Goal: Information Seeking & Learning: Learn about a topic

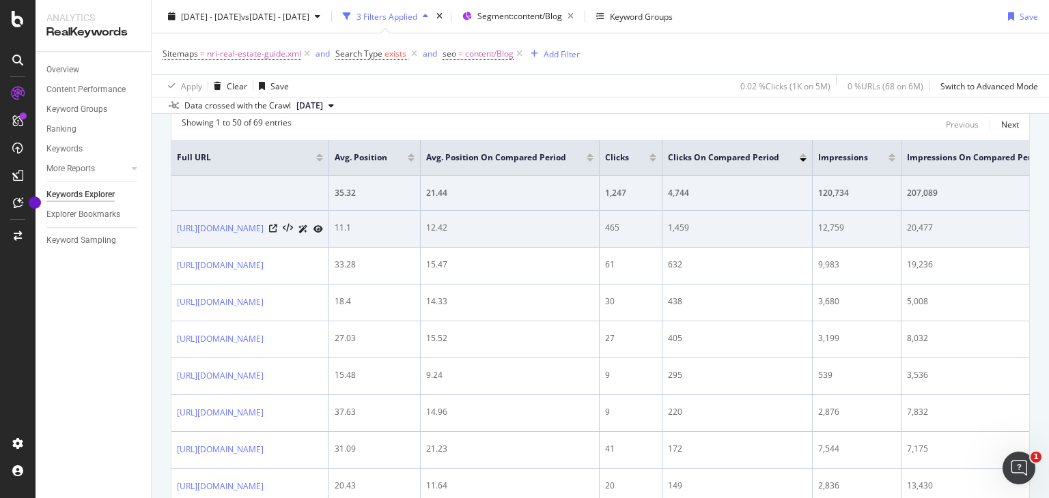
drag, startPoint x: 171, startPoint y: 219, endPoint x: 380, endPoint y: 216, distance: 208.2
click at [329, 216] on td "[URL][DOMAIN_NAME]" at bounding box center [250, 229] width 158 height 37
copy link "[URL][DOMAIN_NAME]"
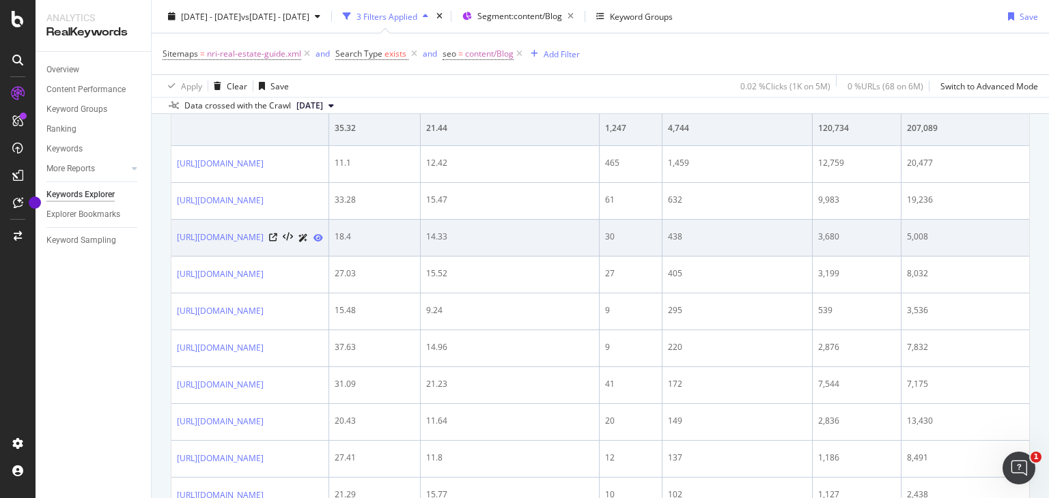
scroll to position [518, 0]
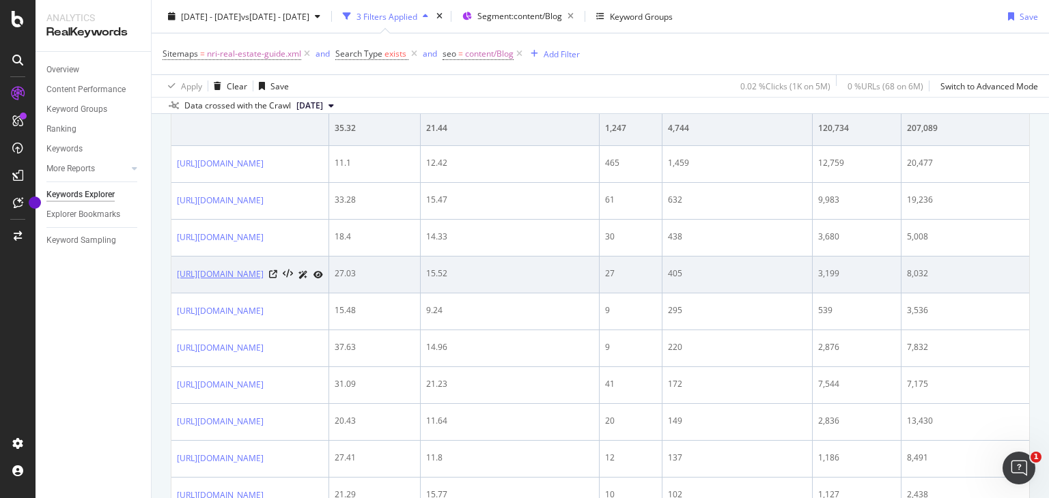
drag, startPoint x: 171, startPoint y: 260, endPoint x: 268, endPoint y: 290, distance: 100.8
click at [268, 290] on td "[URL][DOMAIN_NAME]" at bounding box center [250, 275] width 158 height 37
copy link "[URL][DOMAIN_NAME]"
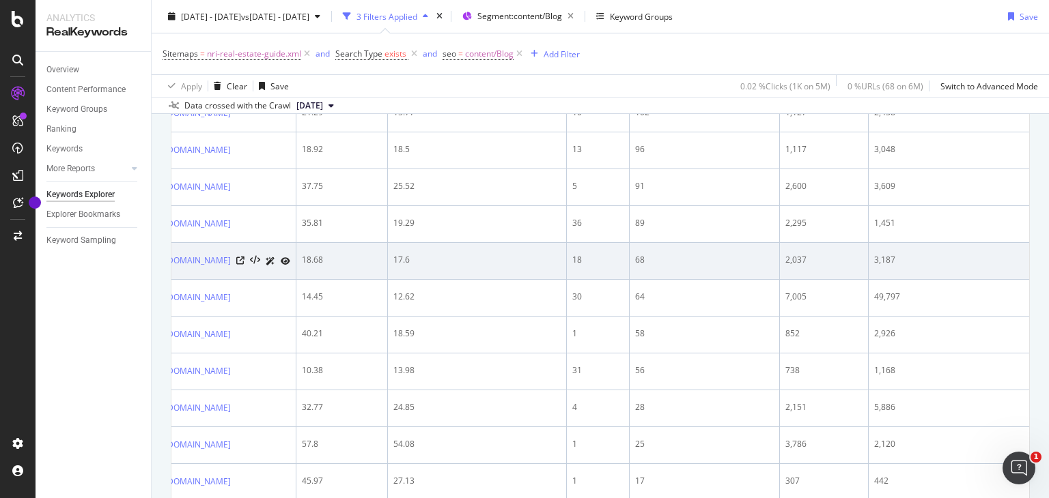
scroll to position [0, 0]
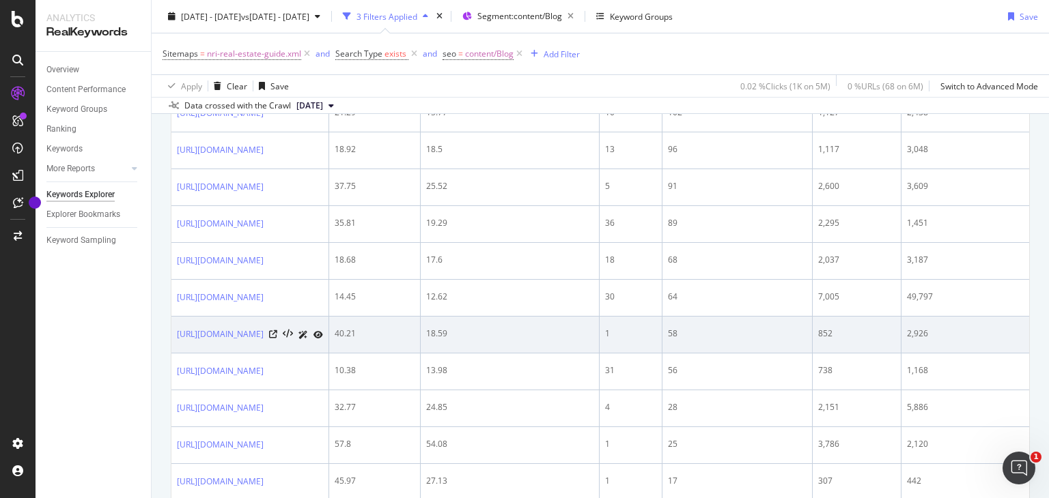
drag, startPoint x: 368, startPoint y: 337, endPoint x: 172, endPoint y: 334, distance: 195.9
click at [172, 334] on td "[URL][DOMAIN_NAME]" at bounding box center [250, 335] width 158 height 37
copy link "[URL][DOMAIN_NAME]"
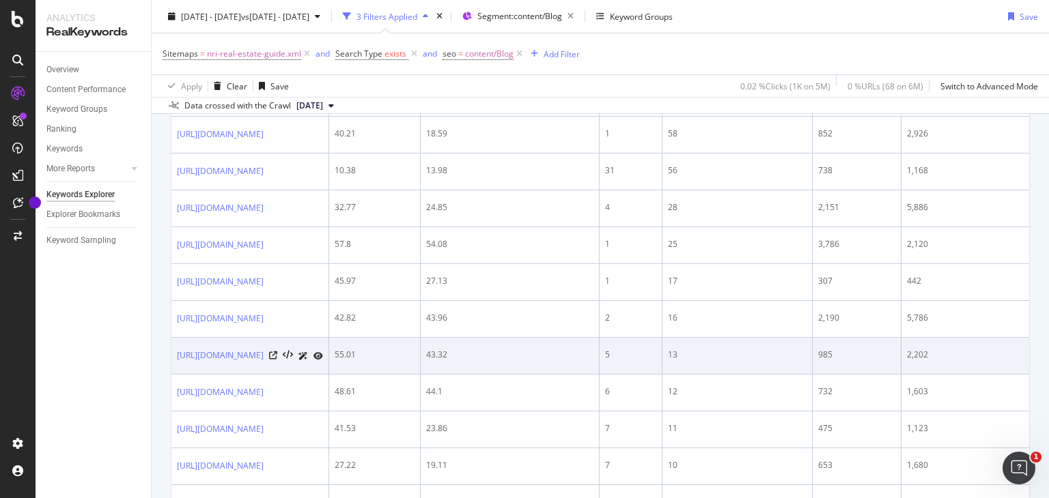
drag, startPoint x: 412, startPoint y: 353, endPoint x: 175, endPoint y: 371, distance: 237.6
click at [175, 371] on td "[URL][DOMAIN_NAME]" at bounding box center [250, 356] width 158 height 37
copy link "[URL][DOMAIN_NAME]"
